Goal: Task Accomplishment & Management: Use online tool/utility

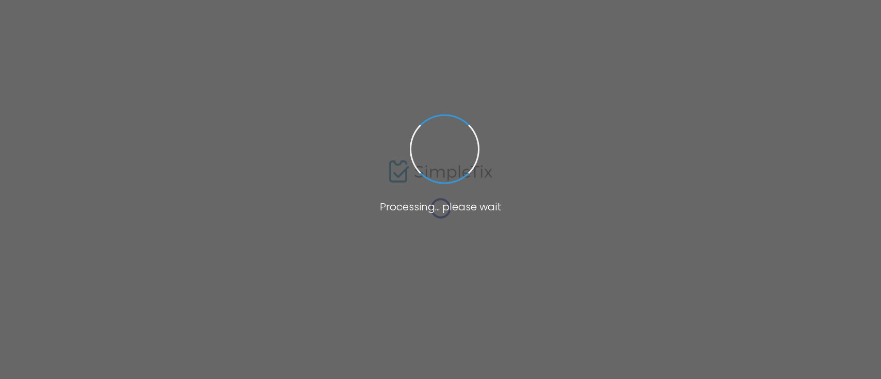
type input "[URL][DOMAIN_NAME][PERSON_NAME]"
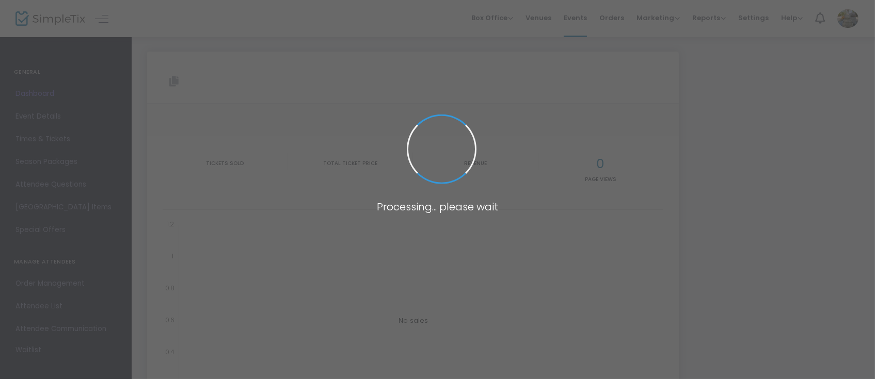
type input "[URL][DOMAIN_NAME][PERSON_NAME]"
